Goal: Task Accomplishment & Management: Complete application form

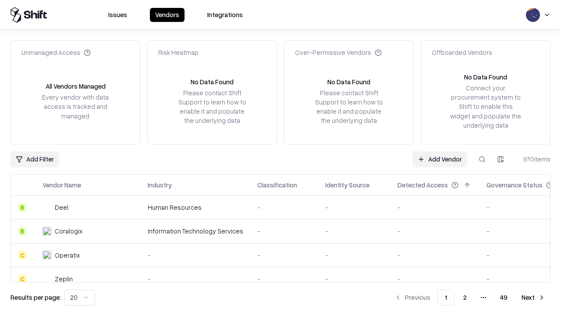
click at [440, 159] on link "Add Vendor" at bounding box center [439, 159] width 55 height 16
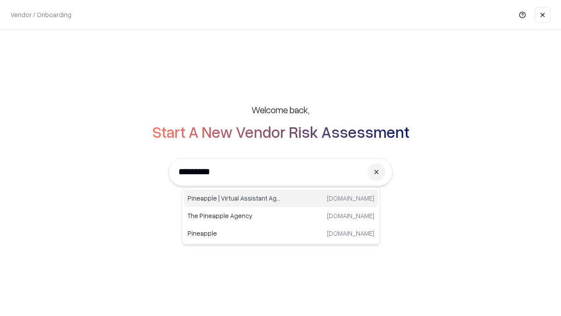
click at [281, 198] on div "Pineapple | Virtual Assistant Agency [DOMAIN_NAME]" at bounding box center [281, 198] width 194 height 18
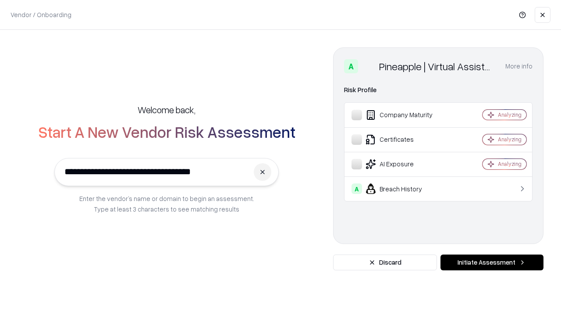
type input "**********"
click at [492, 262] on button "Initiate Assessment" at bounding box center [491, 262] width 103 height 16
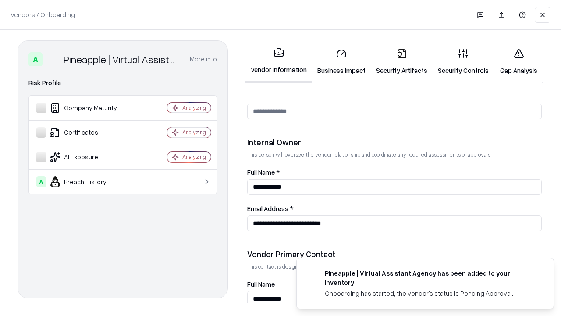
scroll to position [454, 0]
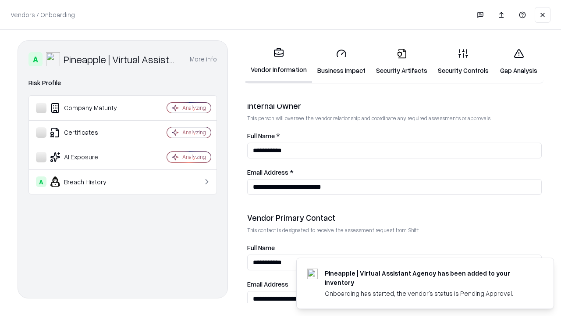
click at [341, 61] on link "Business Impact" at bounding box center [341, 61] width 59 height 41
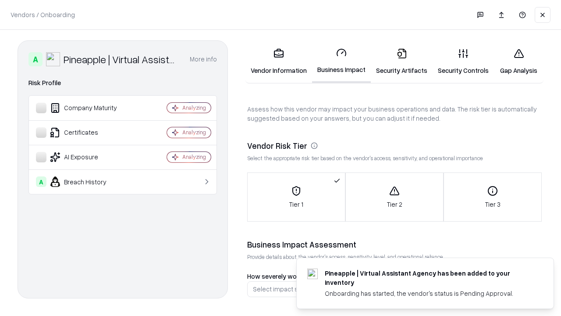
click at [401, 61] on link "Security Artifacts" at bounding box center [402, 61] width 62 height 41
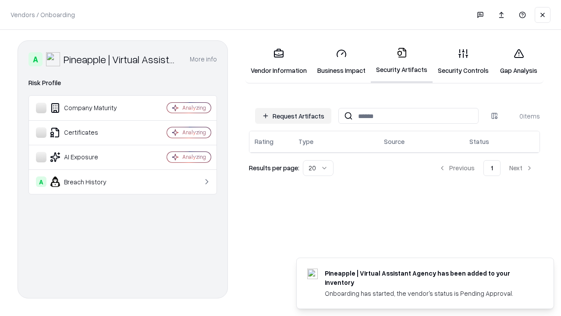
click at [293, 116] on button "Request Artifacts" at bounding box center [293, 116] width 76 height 16
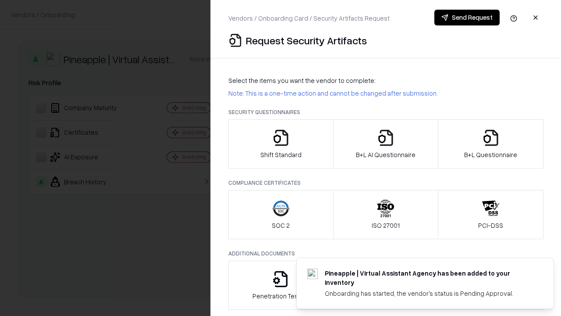
click at [280, 144] on icon "button" at bounding box center [281, 138] width 18 height 18
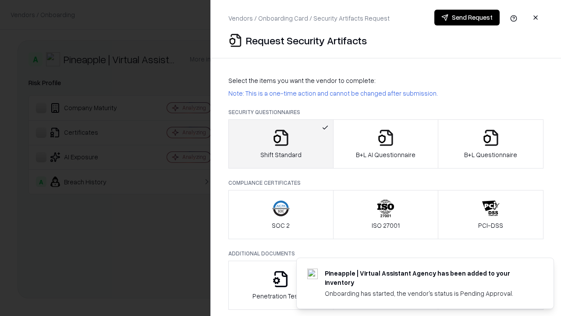
click at [467, 18] on button "Send Request" at bounding box center [466, 18] width 65 height 16
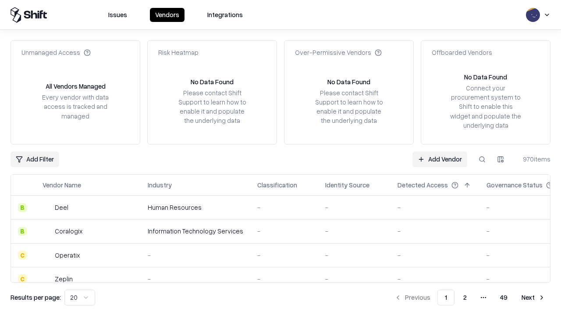
click at [482, 159] on button at bounding box center [482, 159] width 16 height 16
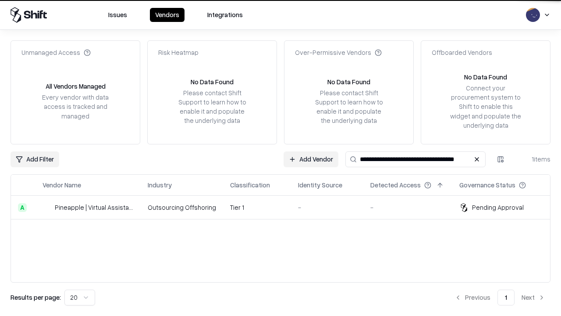
type input "**********"
click at [286, 207] on td "Tier 1" at bounding box center [257, 207] width 68 height 24
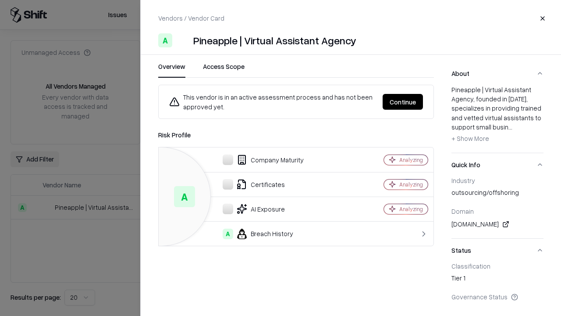
click at [403, 102] on button "Continue" at bounding box center [403, 102] width 40 height 16
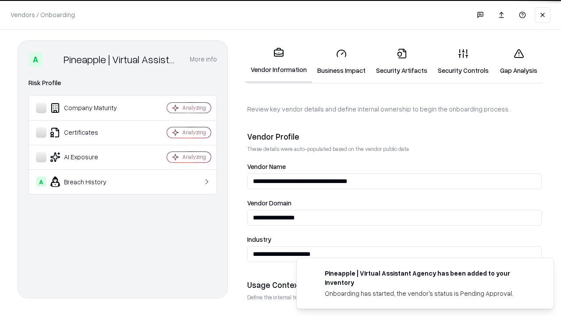
click at [401, 61] on link "Security Artifacts" at bounding box center [402, 61] width 62 height 41
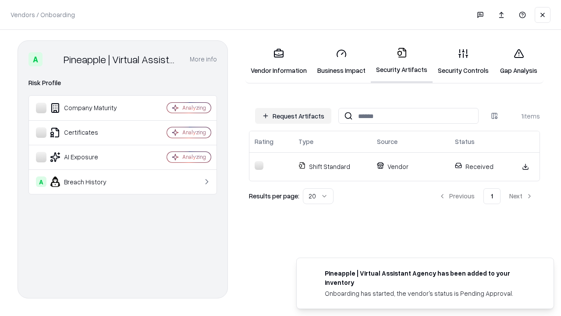
click at [463, 61] on link "Security Controls" at bounding box center [463, 61] width 61 height 41
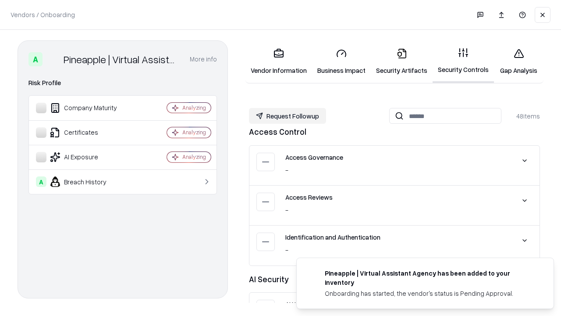
click at [287, 116] on button "Request Followup" at bounding box center [287, 116] width 77 height 16
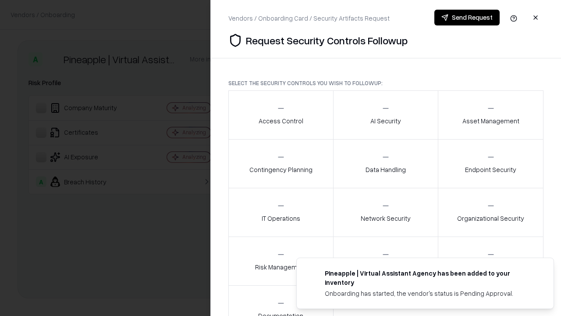
click at [280, 115] on div "Access Control" at bounding box center [281, 114] width 45 height 21
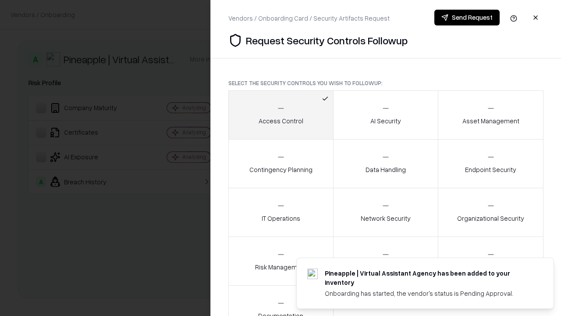
click at [467, 18] on button "Send Request" at bounding box center [466, 18] width 65 height 16
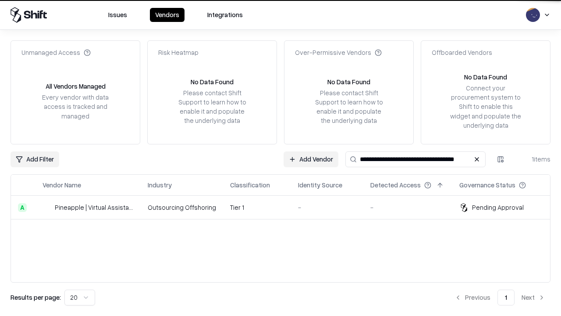
type input "**********"
click at [286, 207] on td "Tier 1" at bounding box center [257, 207] width 68 height 24
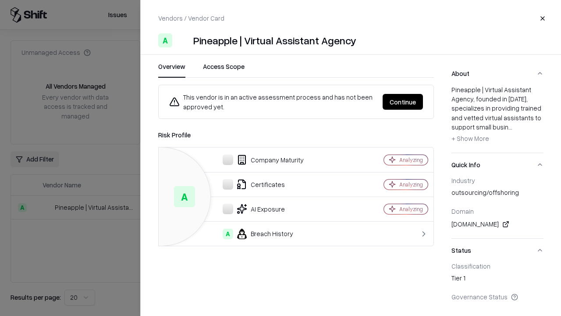
click at [403, 102] on button "Continue" at bounding box center [403, 102] width 40 height 16
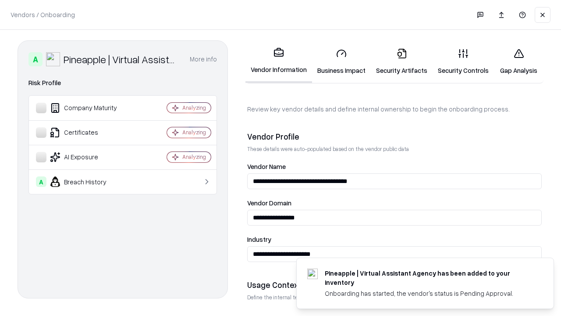
click at [518, 61] on link "Gap Analysis" at bounding box center [519, 61] width 50 height 41
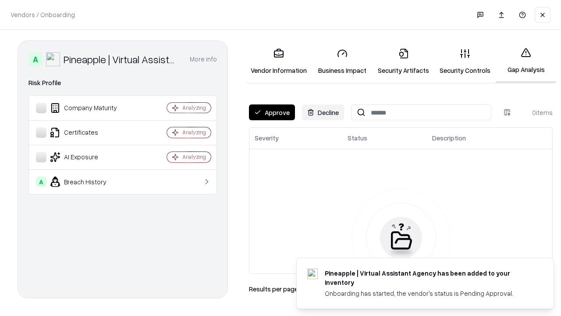
click at [272, 112] on button "Approve" at bounding box center [272, 112] width 46 height 16
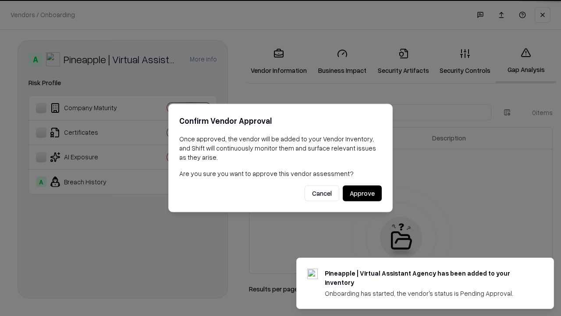
click at [362, 193] on button "Approve" at bounding box center [362, 193] width 39 height 16
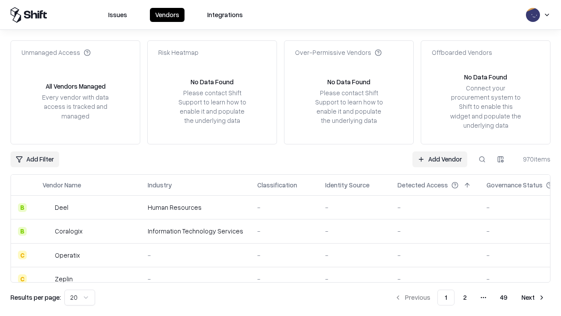
type input "**********"
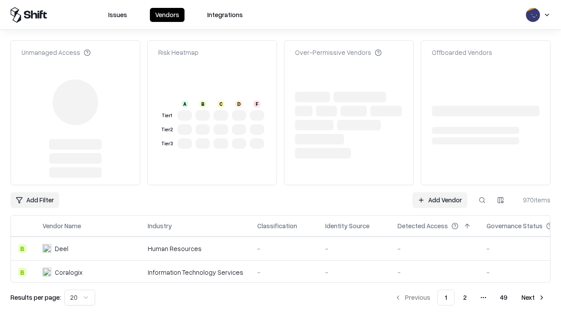
click at [440, 192] on link "Add Vendor" at bounding box center [439, 200] width 55 height 16
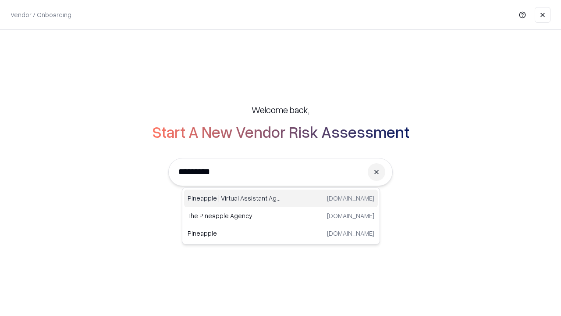
click at [281, 198] on div "Pineapple | Virtual Assistant Agency [DOMAIN_NAME]" at bounding box center [281, 198] width 194 height 18
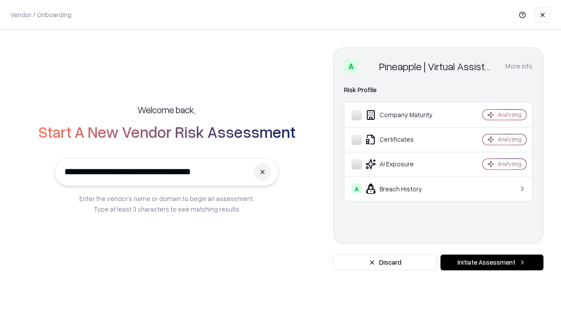
type input "**********"
click at [492, 262] on button "Initiate Assessment" at bounding box center [491, 262] width 103 height 16
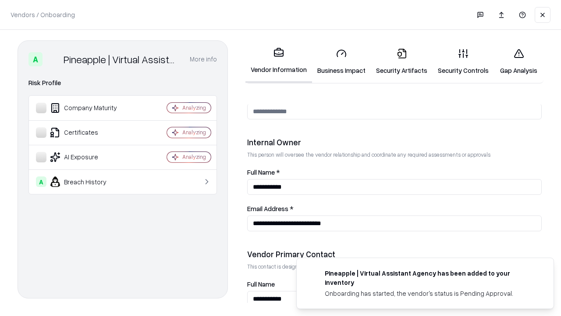
scroll to position [454, 0]
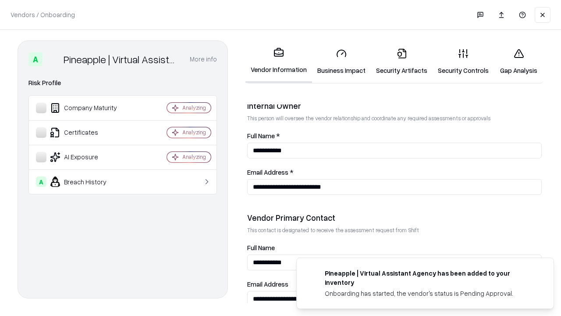
click at [518, 61] on link "Gap Analysis" at bounding box center [519, 61] width 50 height 41
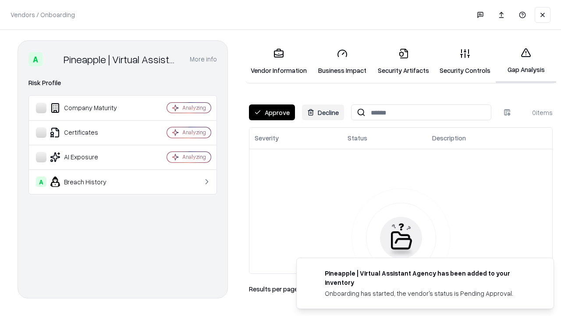
click at [272, 112] on button "Approve" at bounding box center [272, 112] width 46 height 16
